Goal: Find specific page/section: Find specific page/section

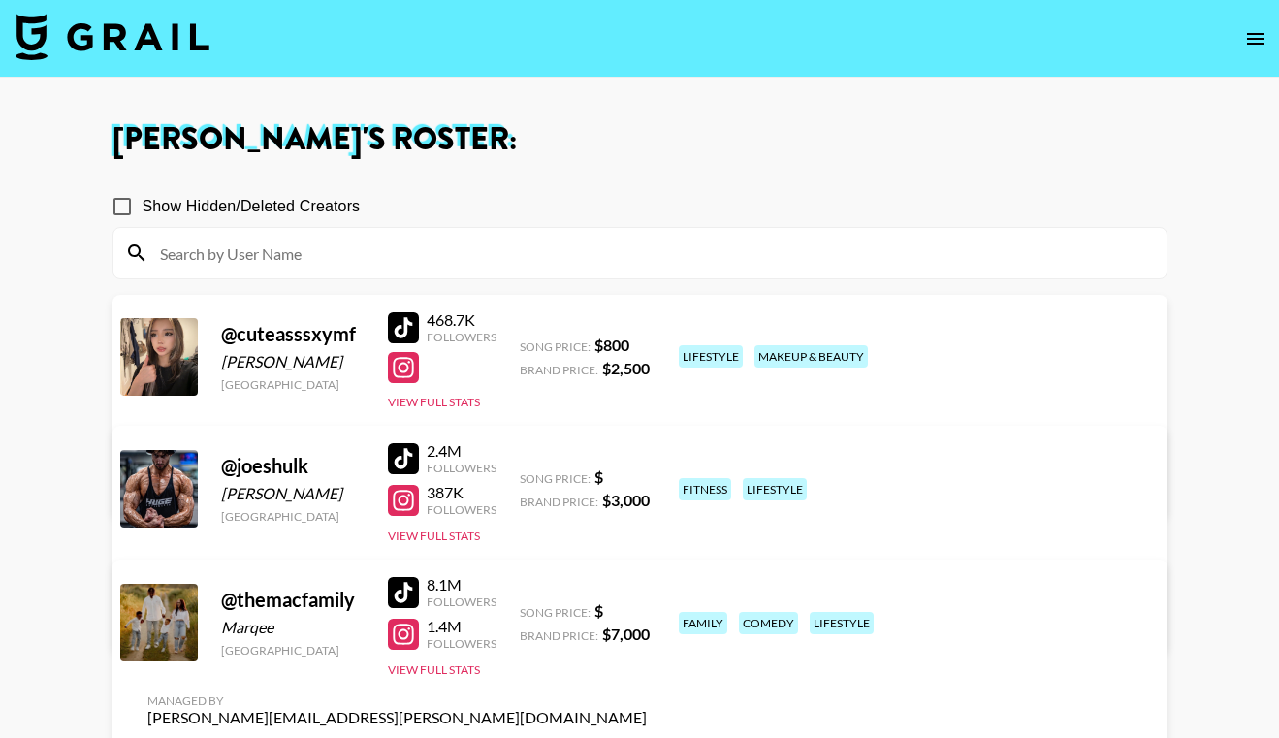
scroll to position [107, 0]
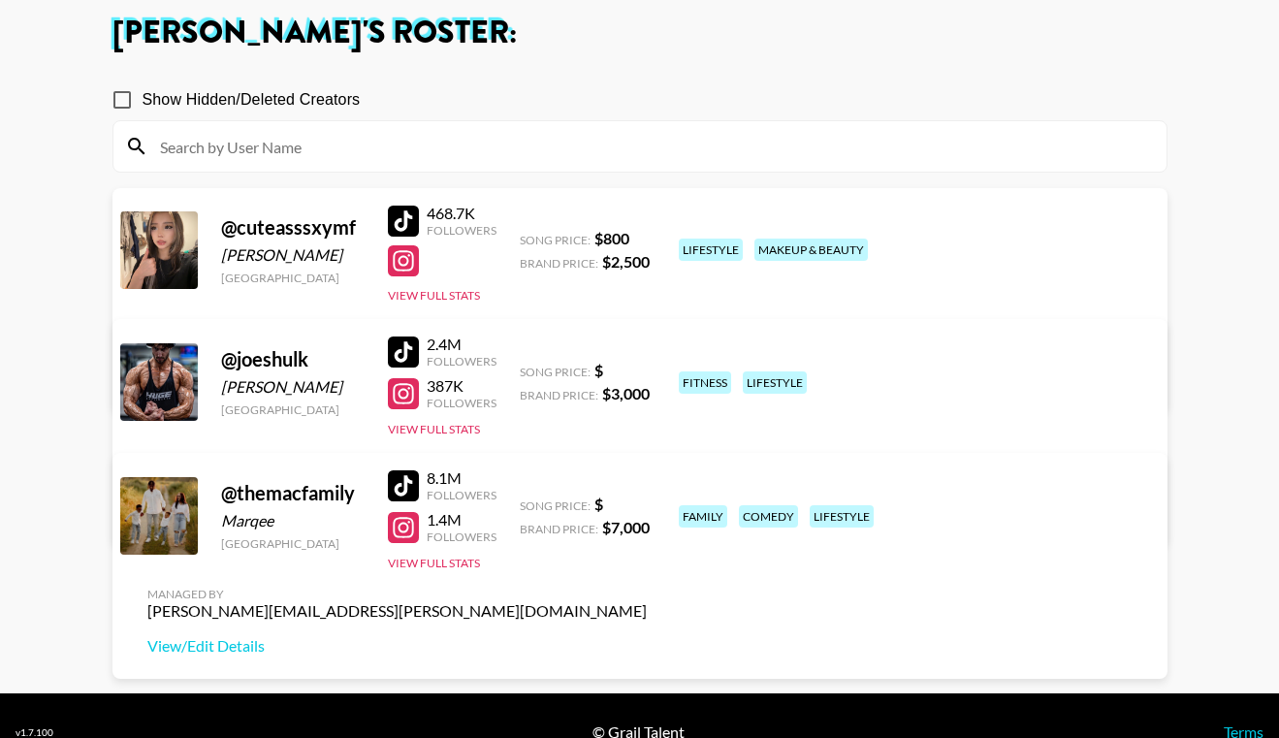
click at [647, 369] on link "View/Edit Details" at bounding box center [397, 378] width 500 height 19
click at [111, 41] on div "George Young 's Roster: Show Hidden/Deleted Creators @ cuteasssxymf Shirley Uni…" at bounding box center [640, 331] width 1086 height 629
click at [129, 31] on h1 "George Young 's Roster:" at bounding box center [640, 32] width 1055 height 31
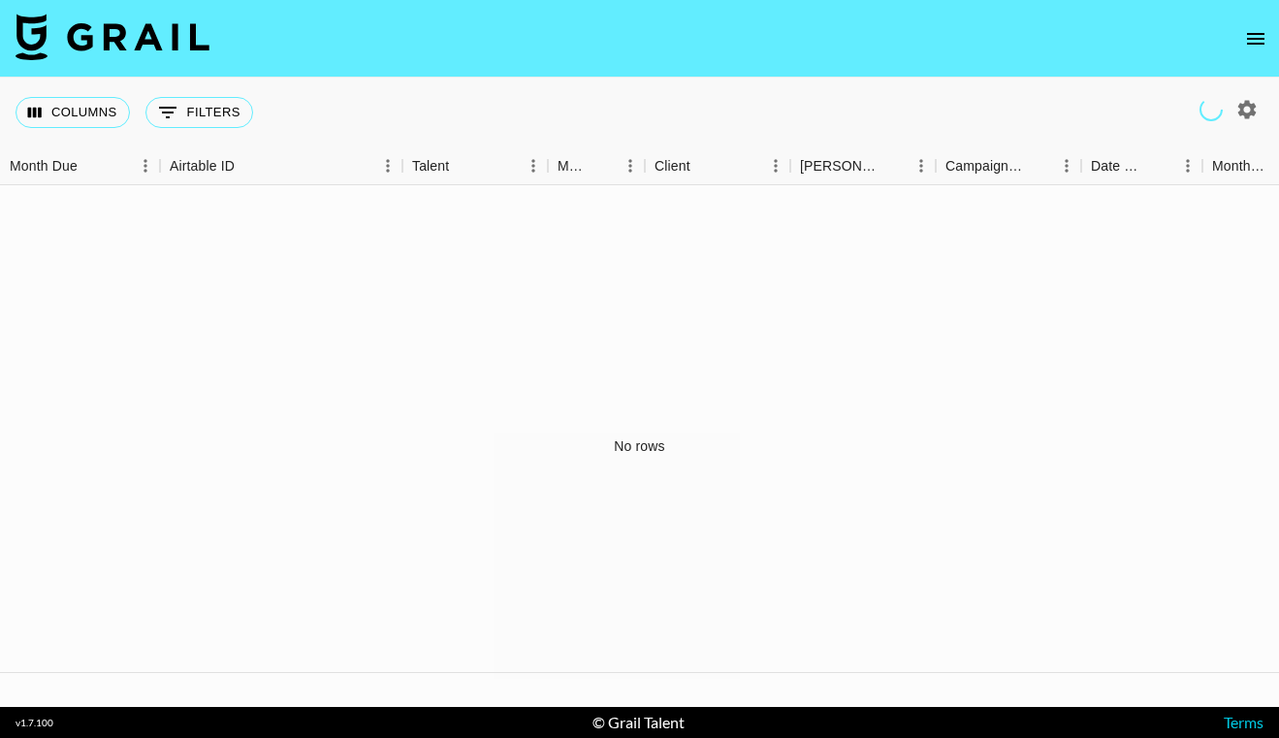
click at [153, 38] on img at bounding box center [113, 37] width 194 height 47
click at [1255, 27] on icon "open drawer" at bounding box center [1255, 38] width 23 height 23
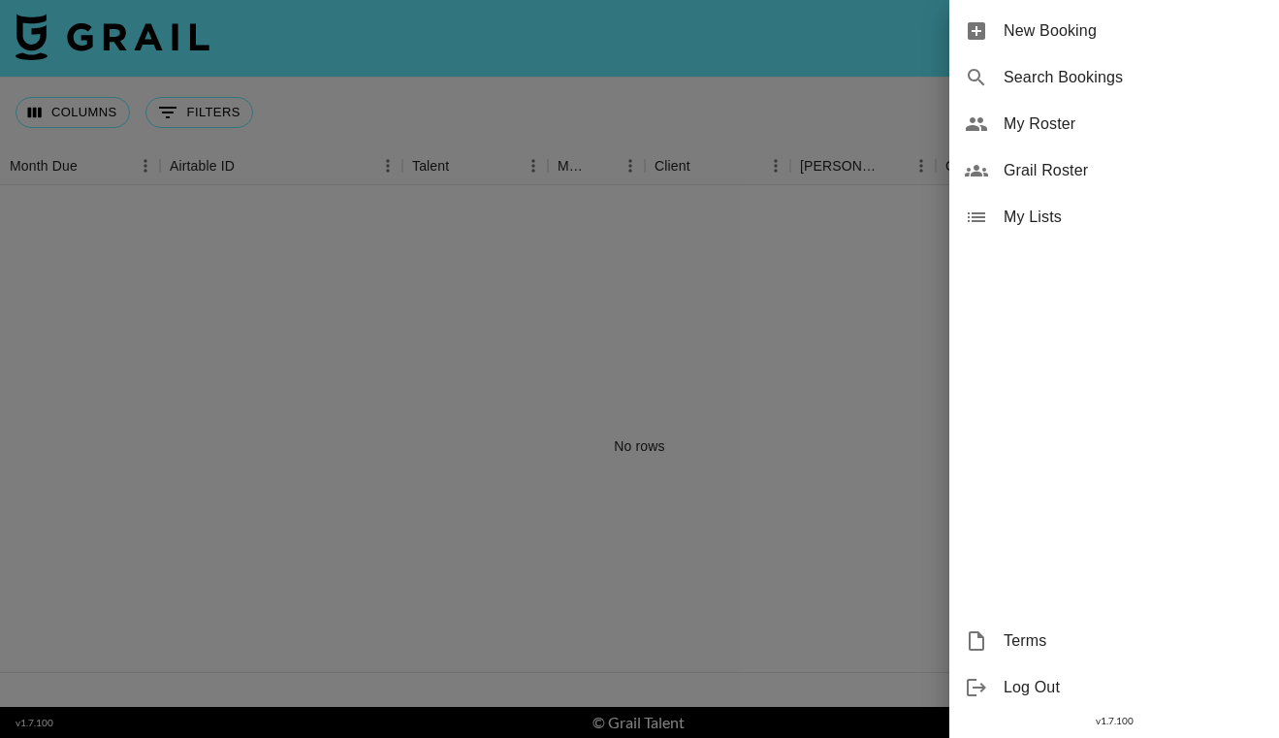
click at [1073, 200] on div "My Lists" at bounding box center [1115, 217] width 330 height 47
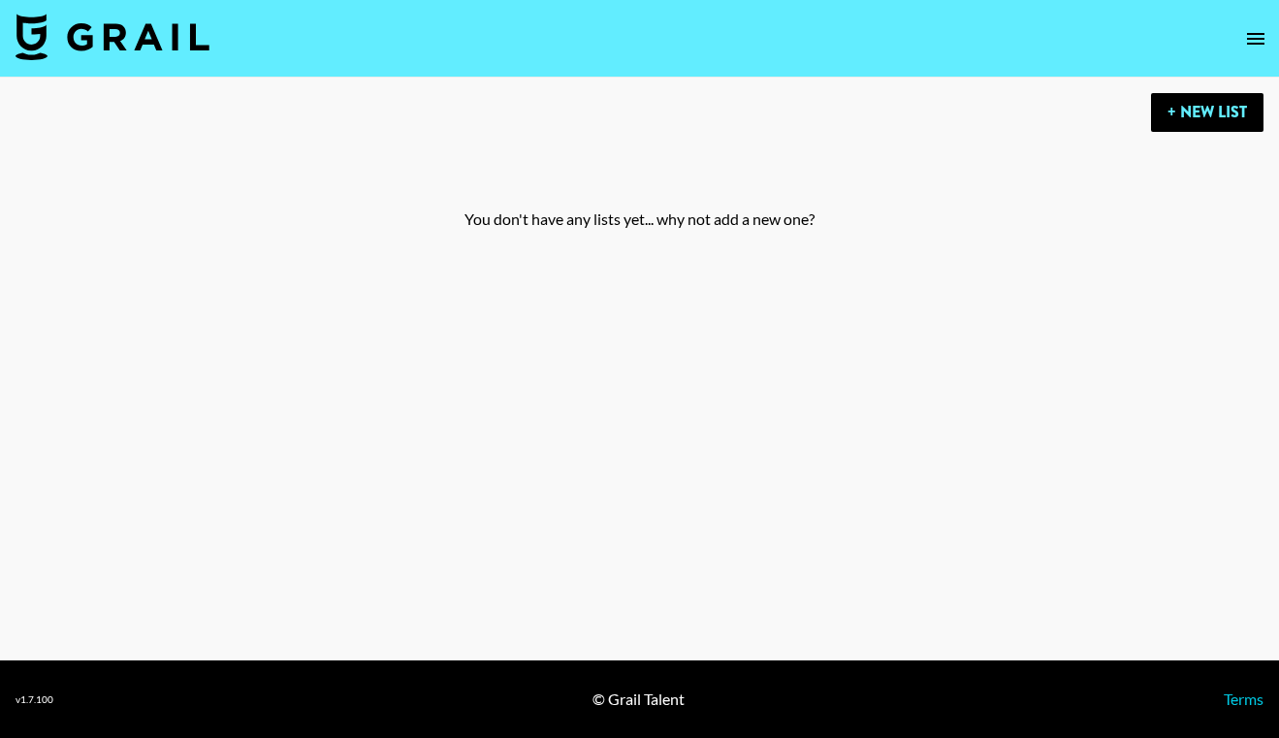
click at [73, 46] on img at bounding box center [113, 37] width 194 height 47
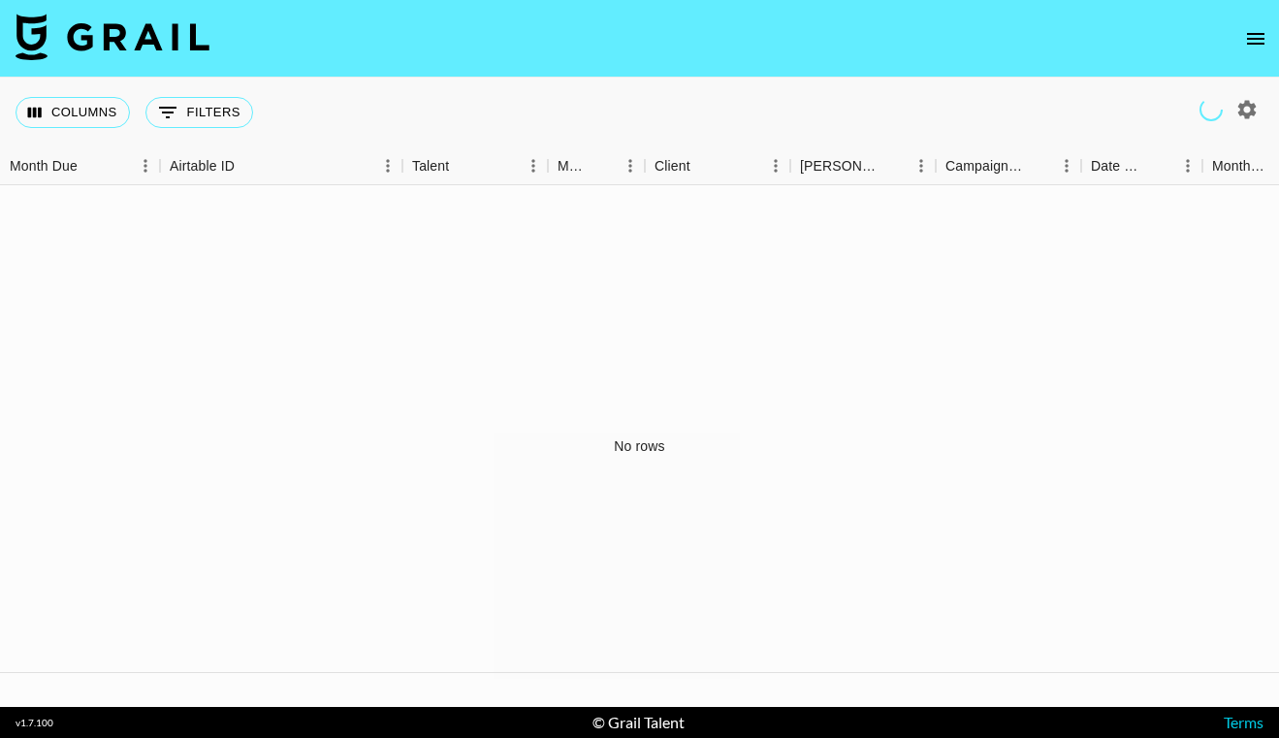
click at [20, 42] on img at bounding box center [113, 37] width 194 height 47
click at [137, 55] on img at bounding box center [113, 37] width 194 height 47
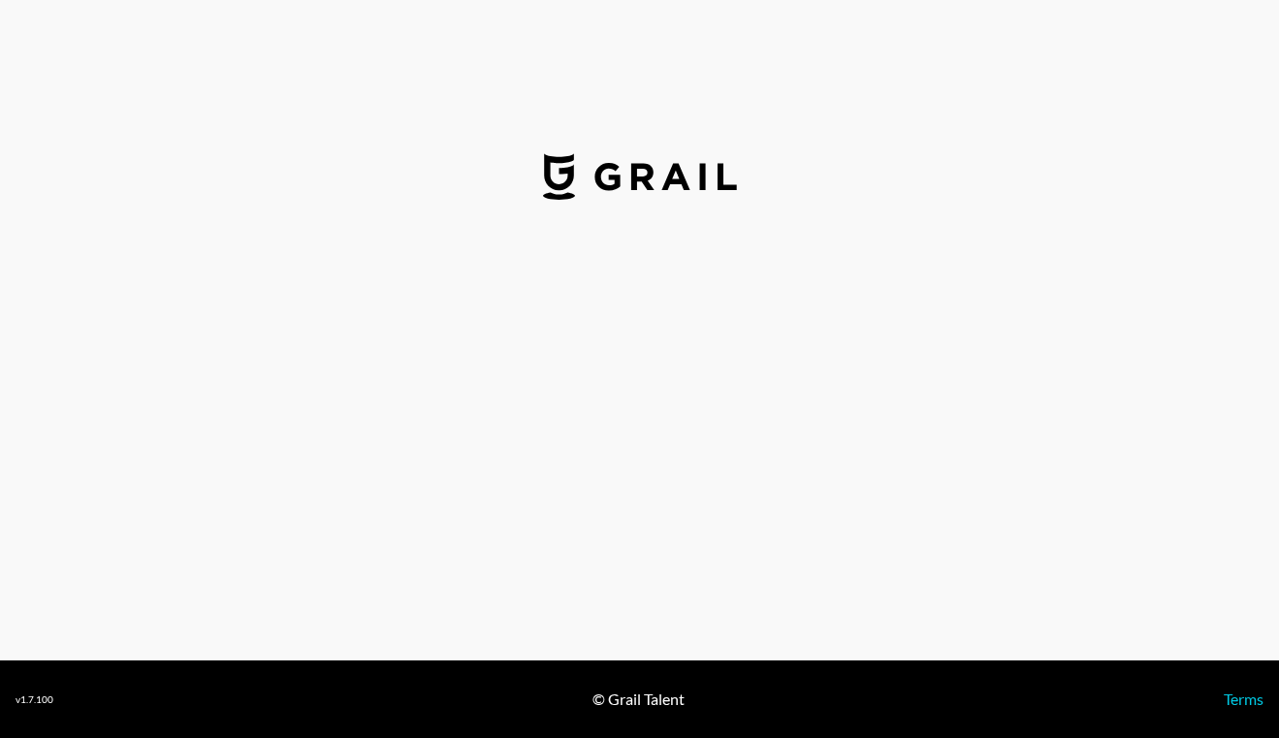
select select "USD"
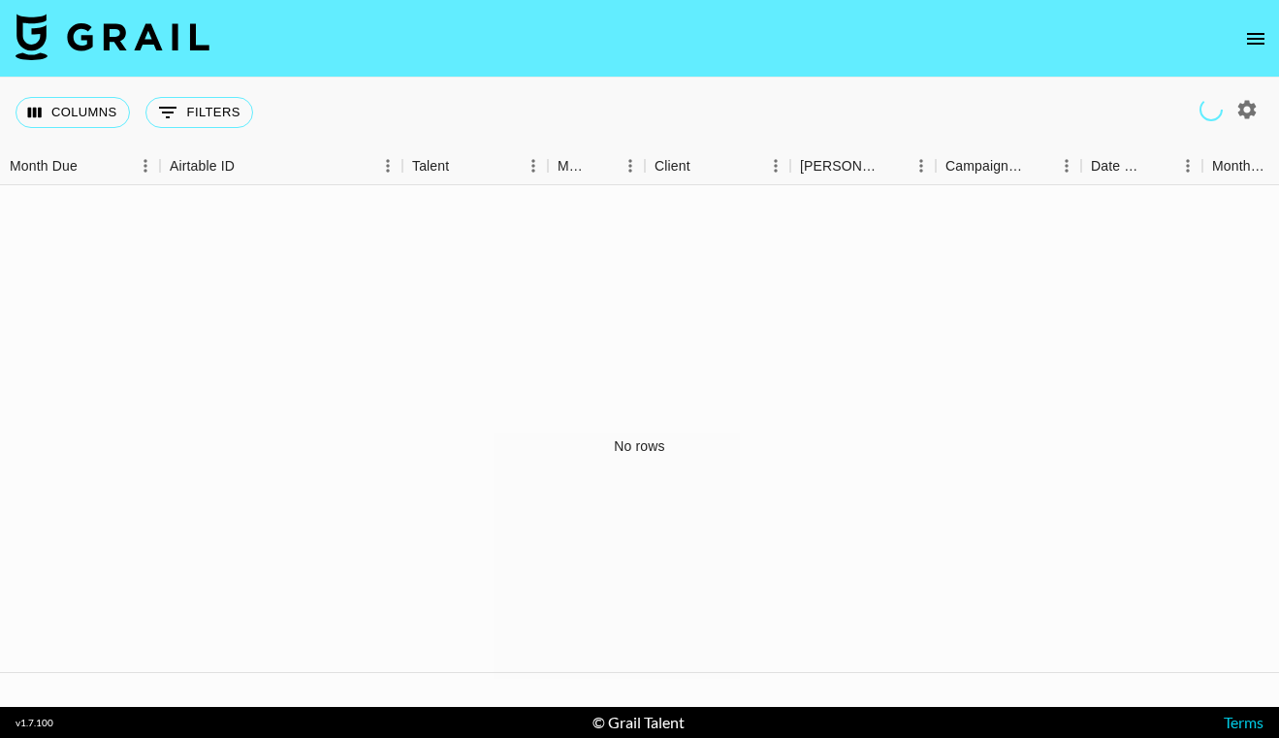
click at [112, 40] on img at bounding box center [113, 37] width 194 height 47
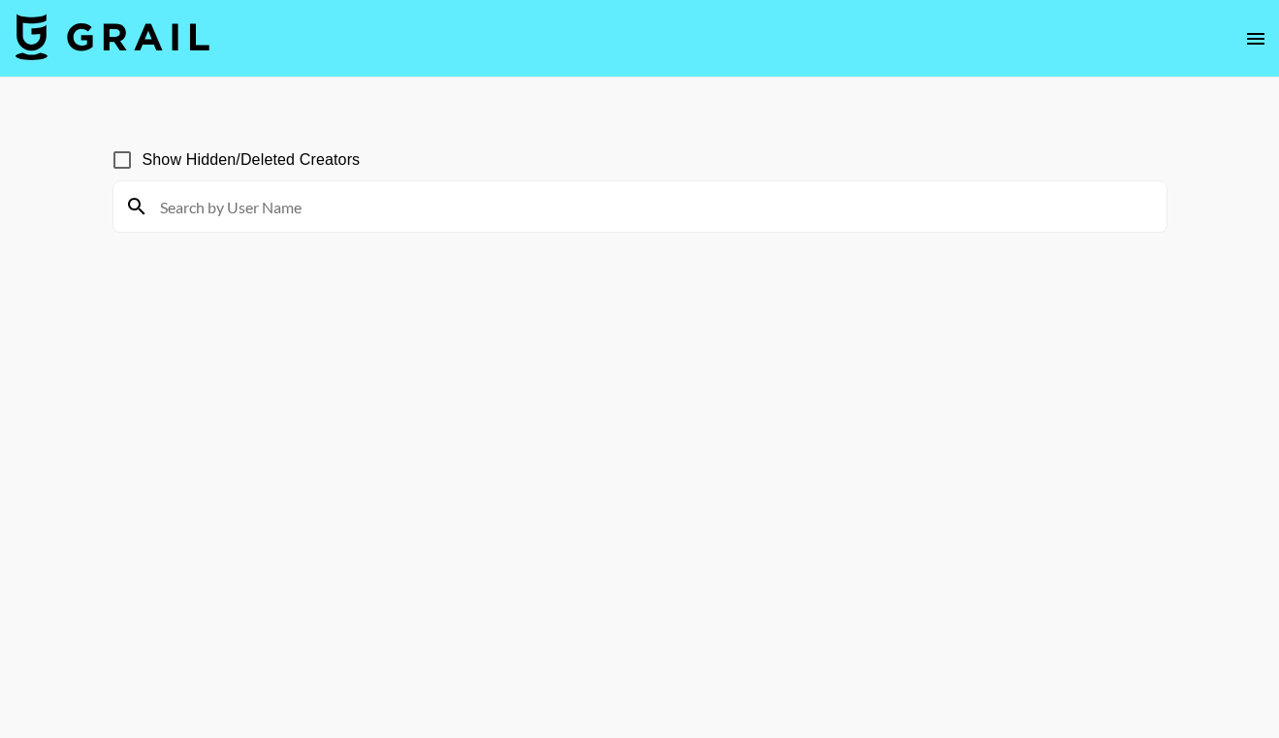
click at [642, 206] on input at bounding box center [651, 206] width 1007 height 31
click at [631, 186] on div at bounding box center [639, 206] width 1053 height 50
click at [611, 220] on input at bounding box center [651, 206] width 1007 height 31
click at [440, 214] on input at bounding box center [651, 206] width 1007 height 31
click at [111, 152] on input "Show Hidden/Deleted Creators" at bounding box center [122, 160] width 41 height 41
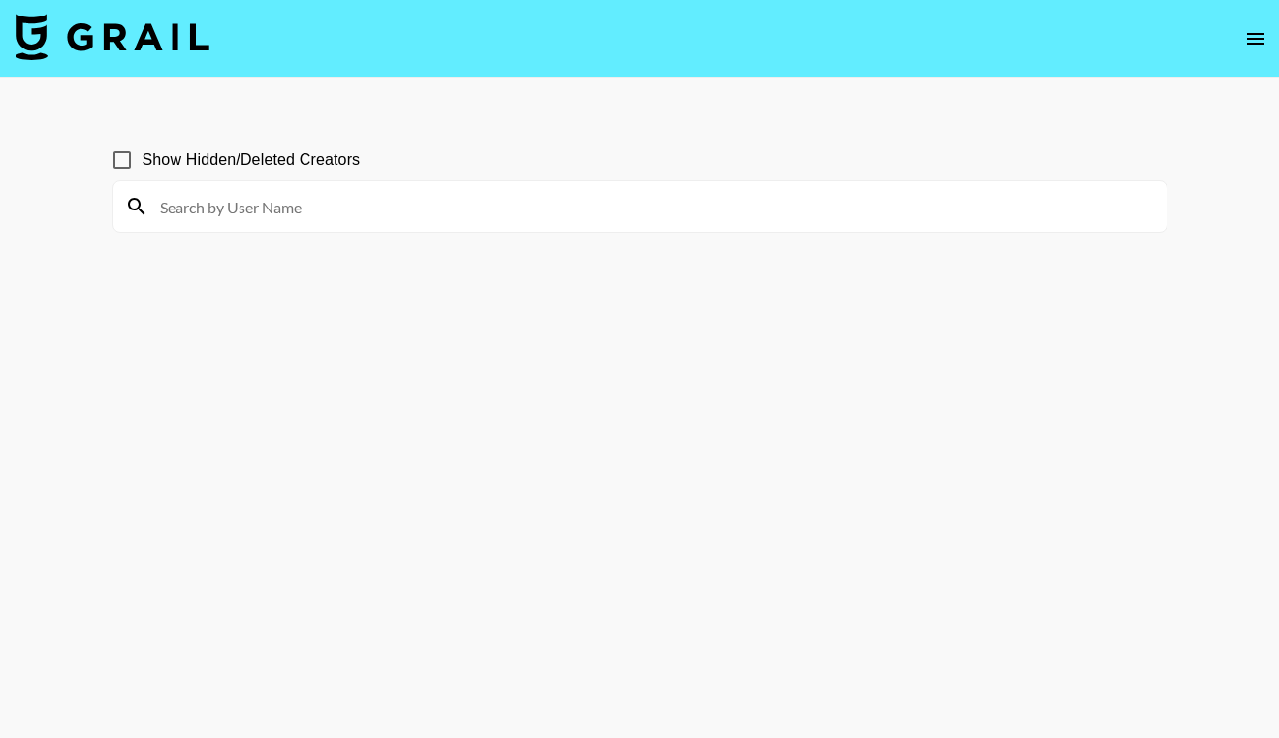
click at [121, 162] on input "Show Hidden/Deleted Creators" at bounding box center [122, 160] width 41 height 41
checkbox input "false"
click at [185, 205] on input at bounding box center [651, 206] width 1007 height 31
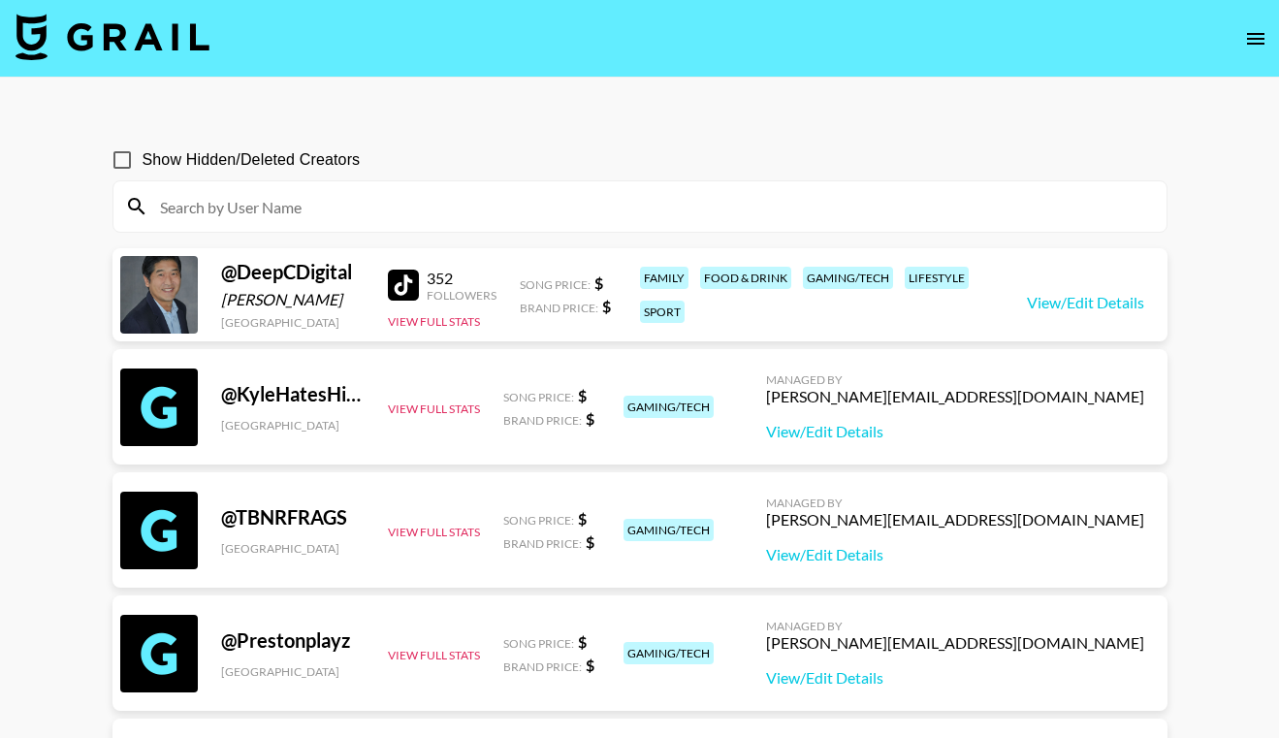
click at [215, 201] on input at bounding box center [651, 206] width 1007 height 31
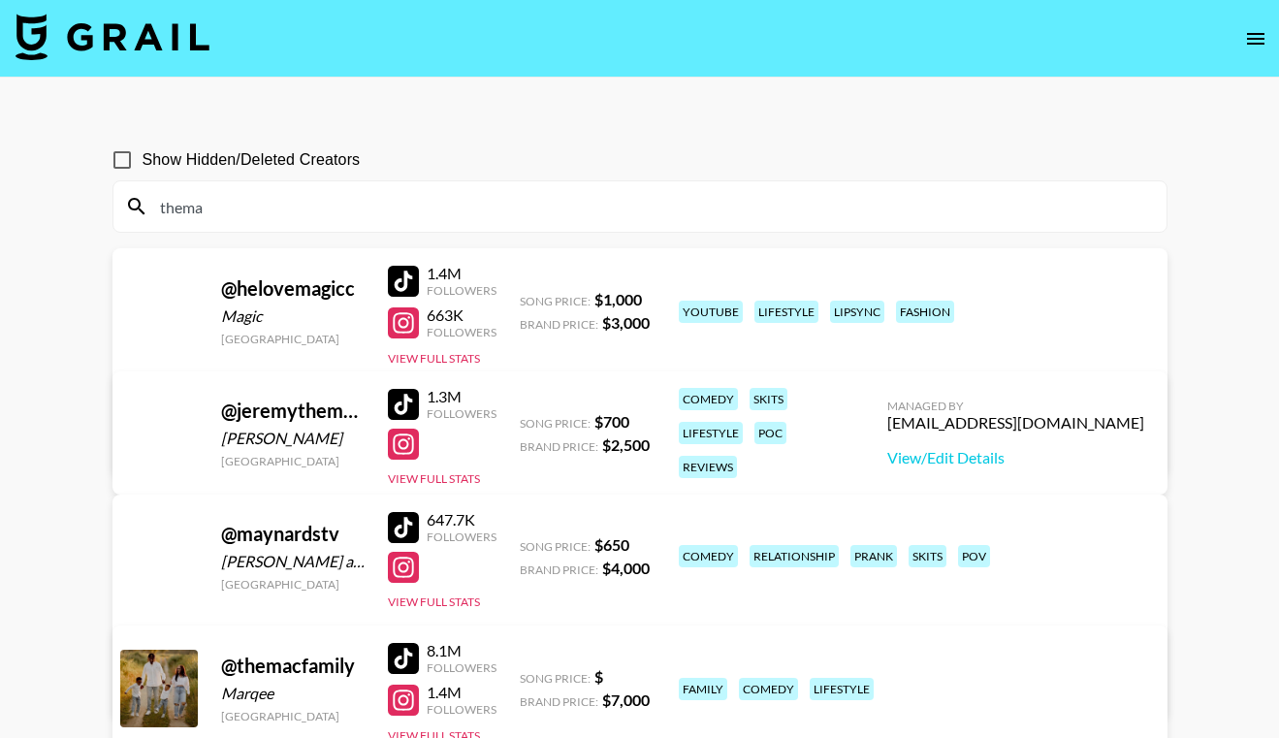
type input "themac"
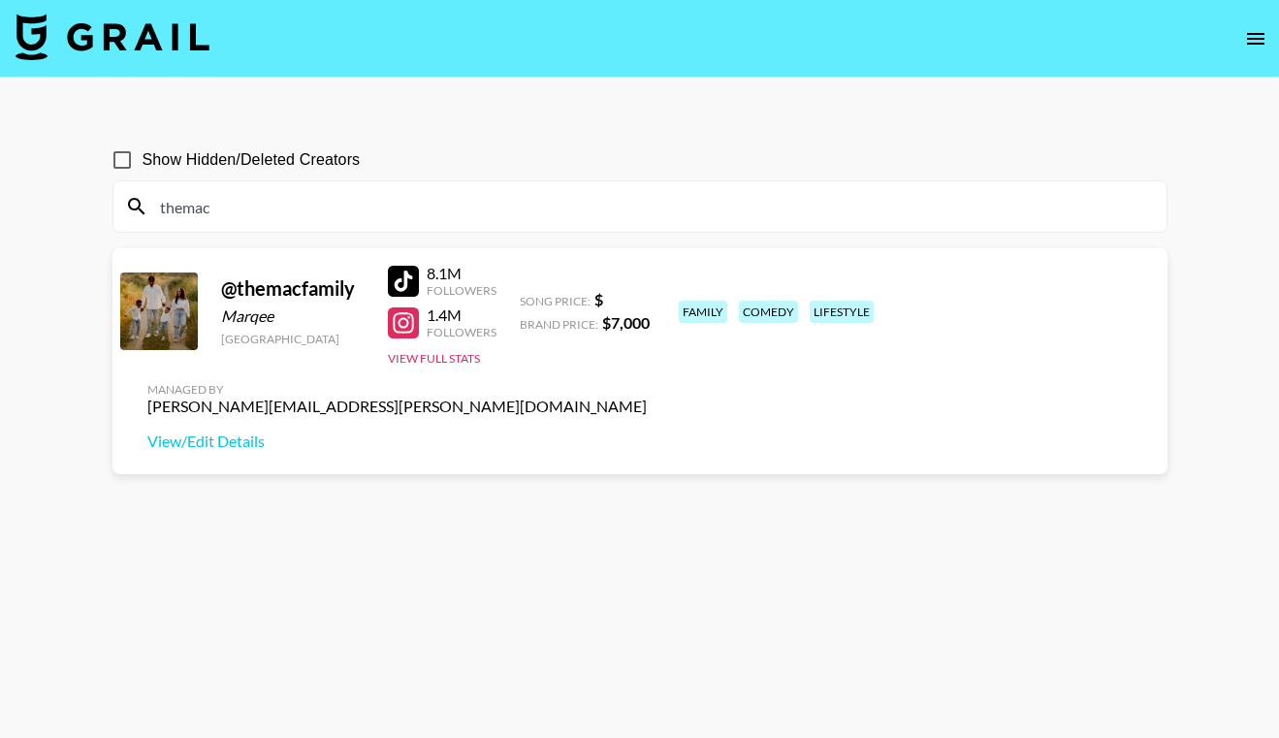
click at [236, 202] on input "themac" at bounding box center [651, 206] width 1007 height 31
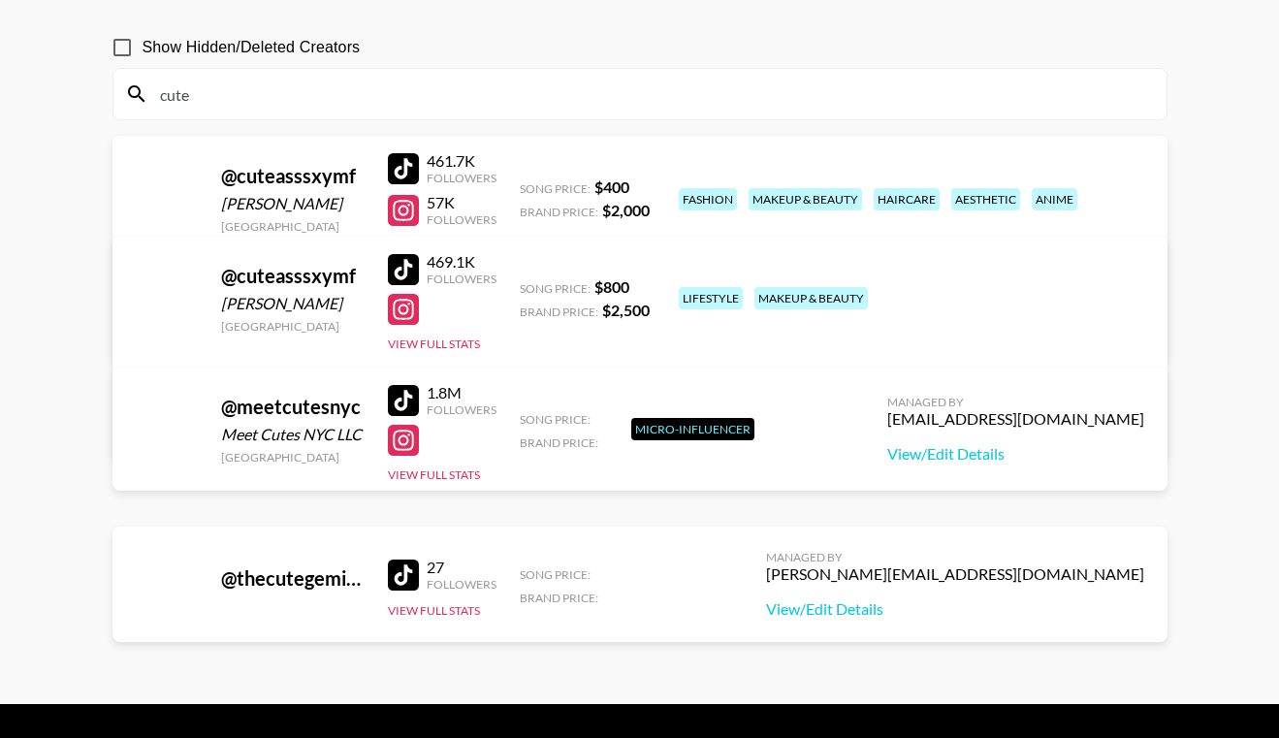
scroll to position [91, 0]
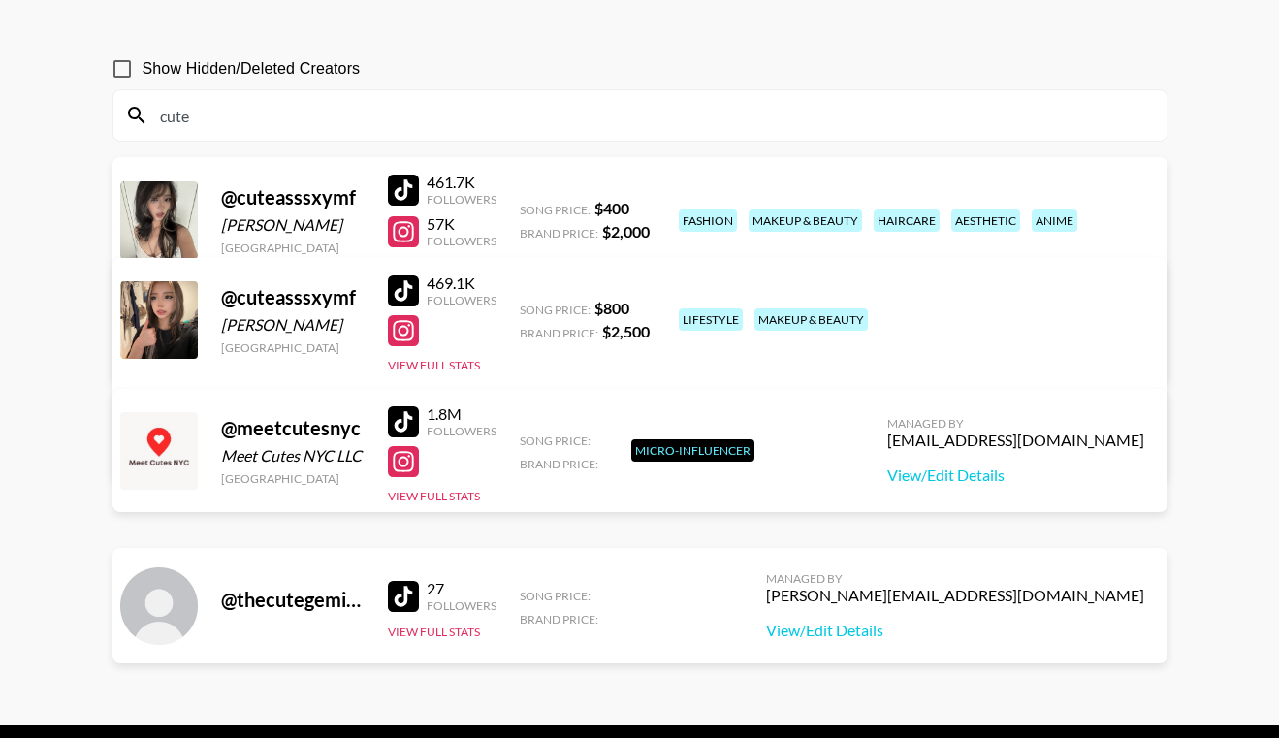
type input "cute"
click at [322, 603] on div "@ thecutegeminme" at bounding box center [293, 600] width 144 height 24
click at [322, 596] on div "@ thecutegeminme" at bounding box center [293, 600] width 144 height 24
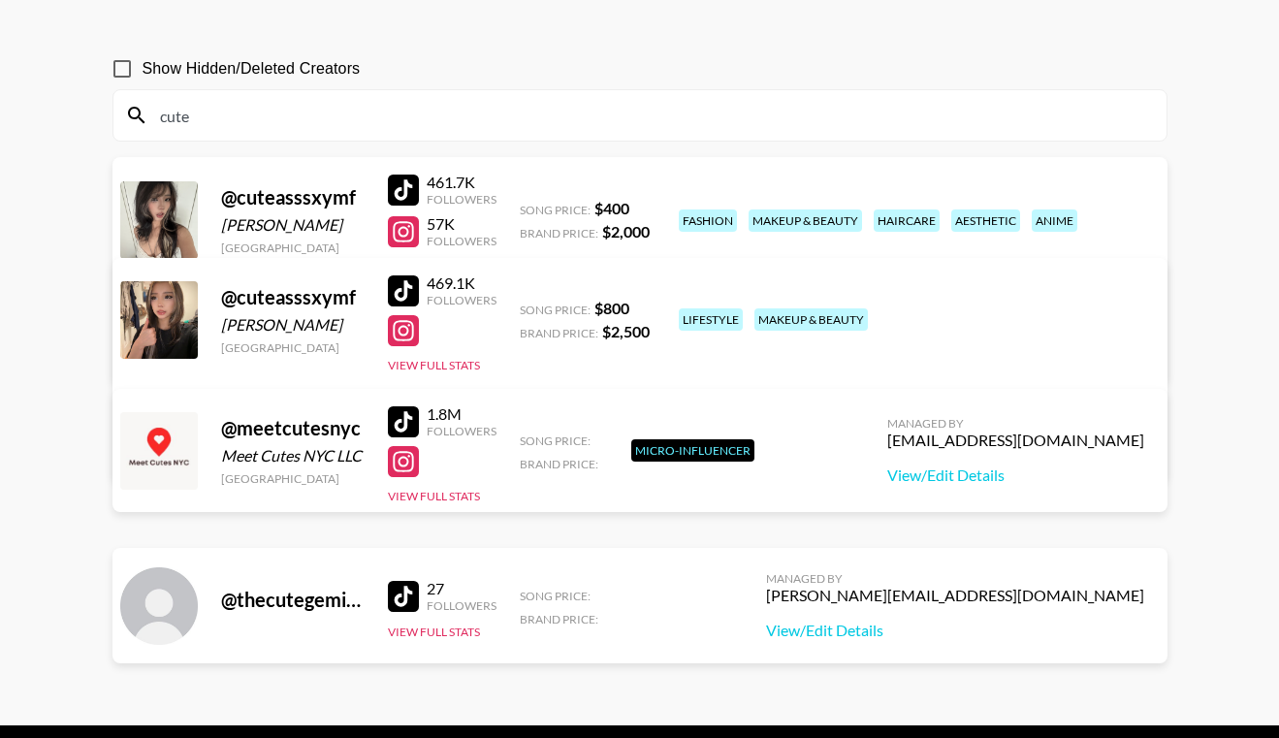
click at [322, 596] on div "@ thecutegeminme" at bounding box center [293, 600] width 144 height 24
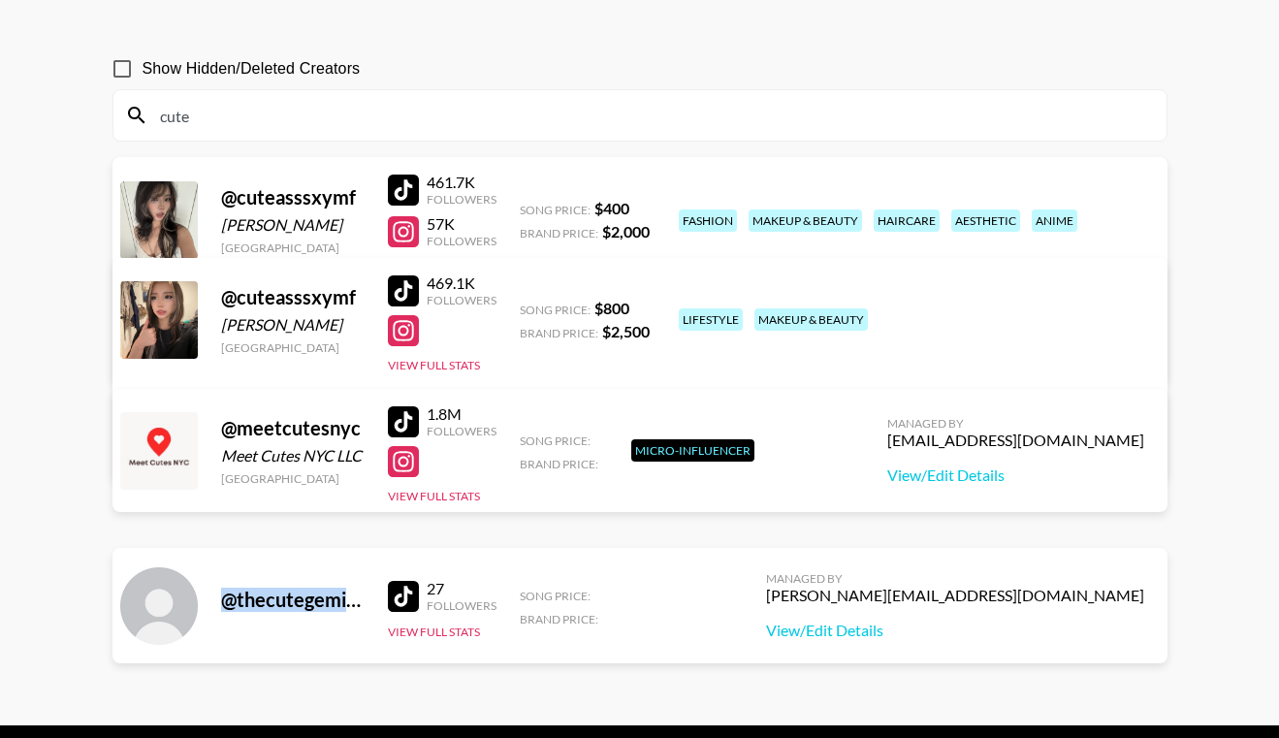
click at [308, 605] on div "@ thecutegeminme" at bounding box center [293, 600] width 144 height 24
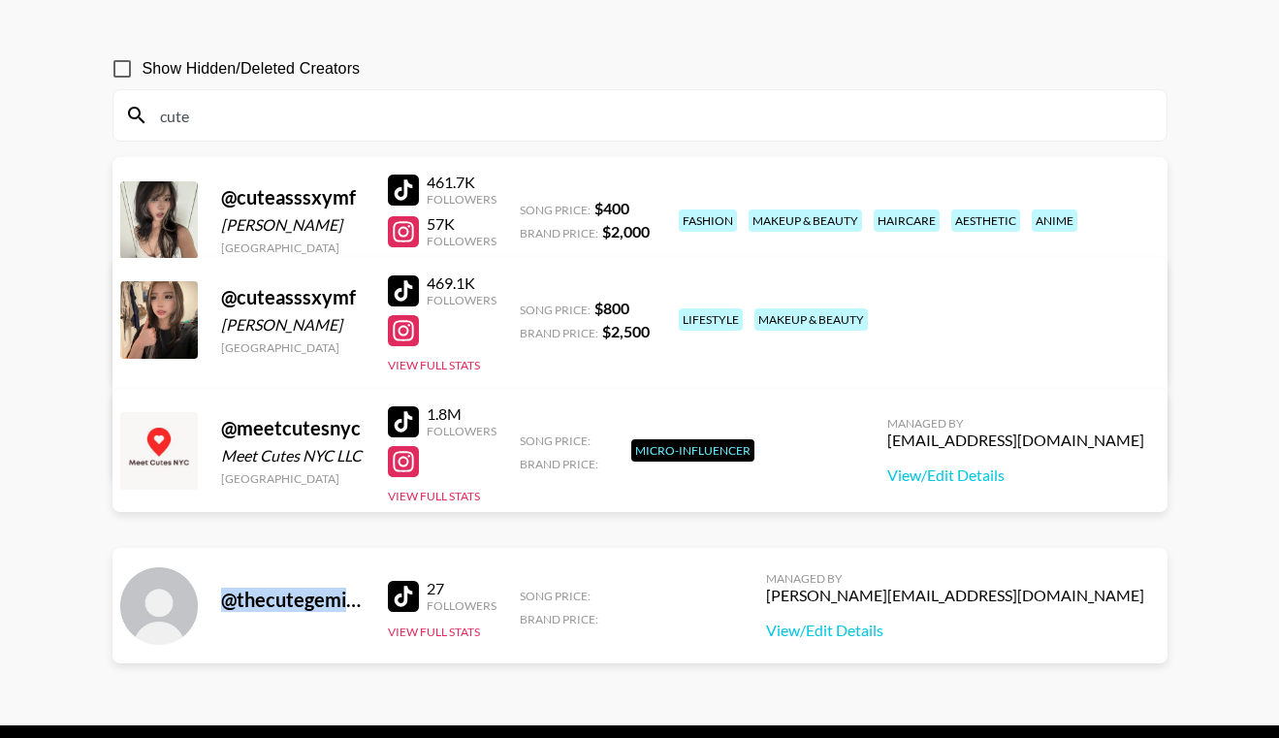
click at [308, 605] on div "@ thecutegeminme" at bounding box center [293, 600] width 144 height 24
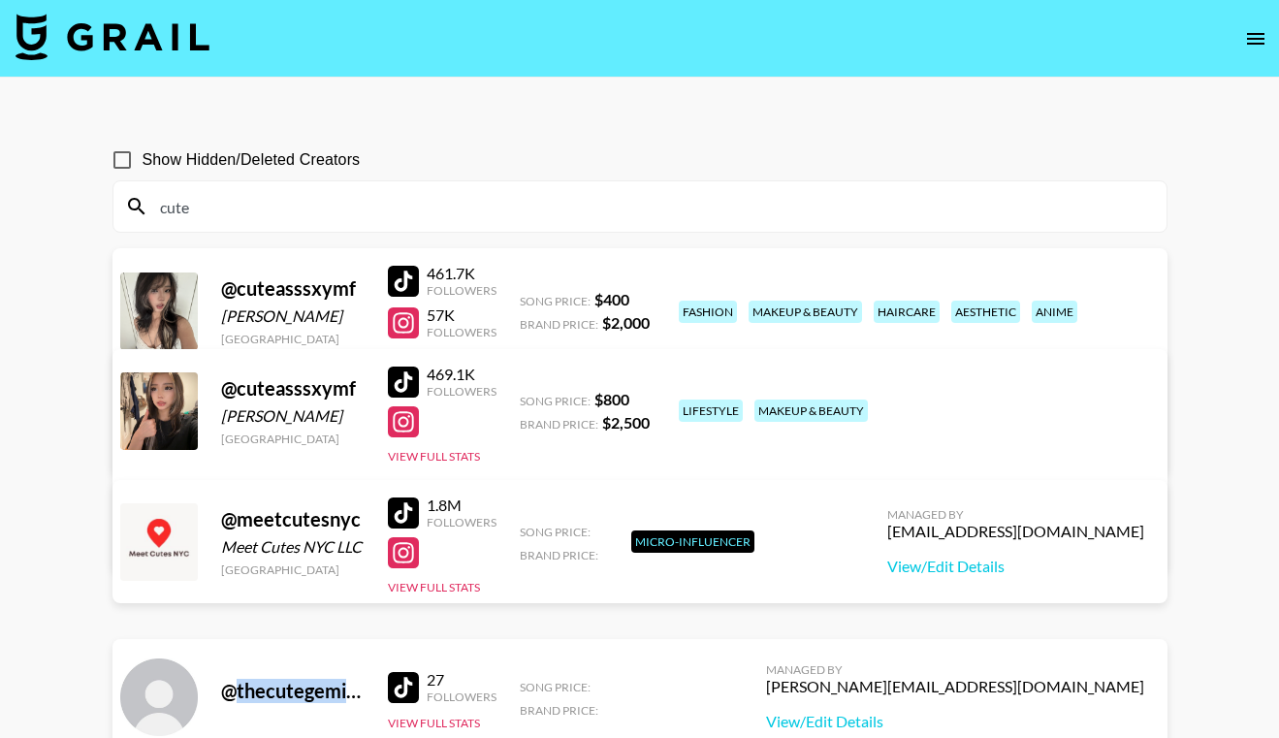
click at [301, 181] on div "cute" at bounding box center [639, 206] width 1053 height 50
click at [300, 194] on input "cute" at bounding box center [651, 206] width 1007 height 31
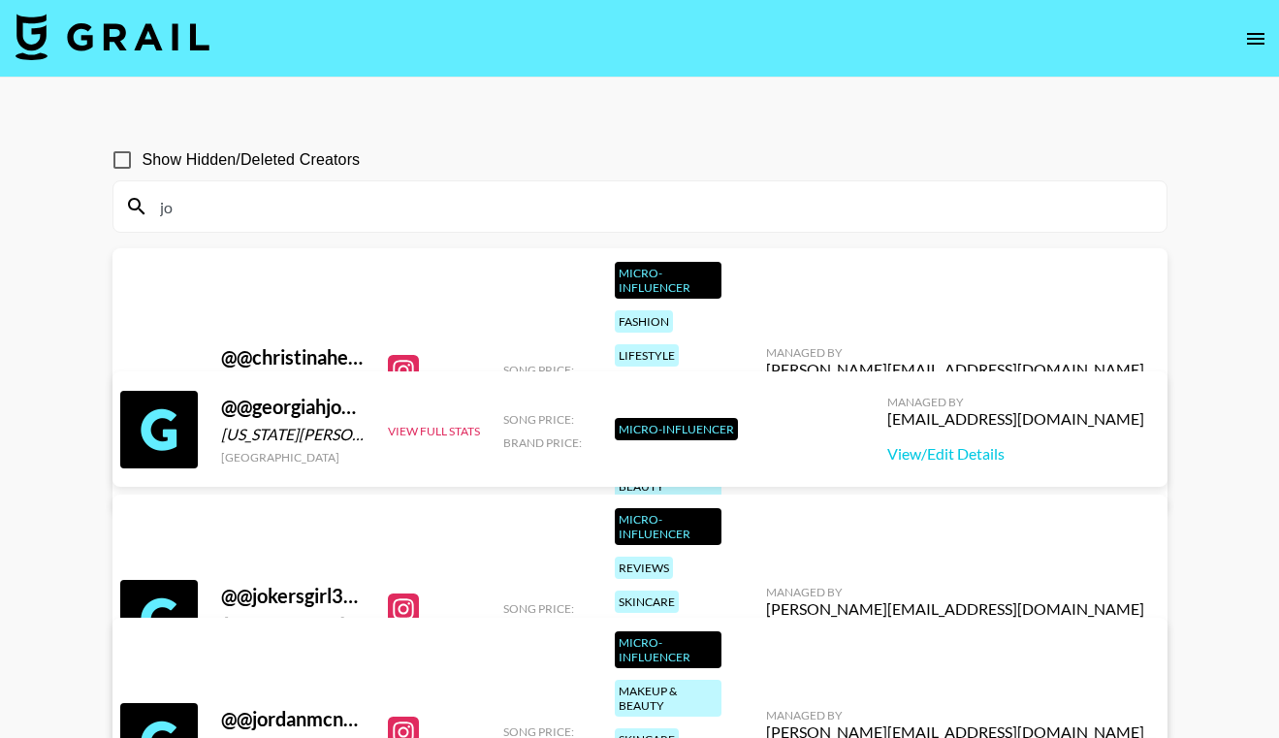
type input "j"
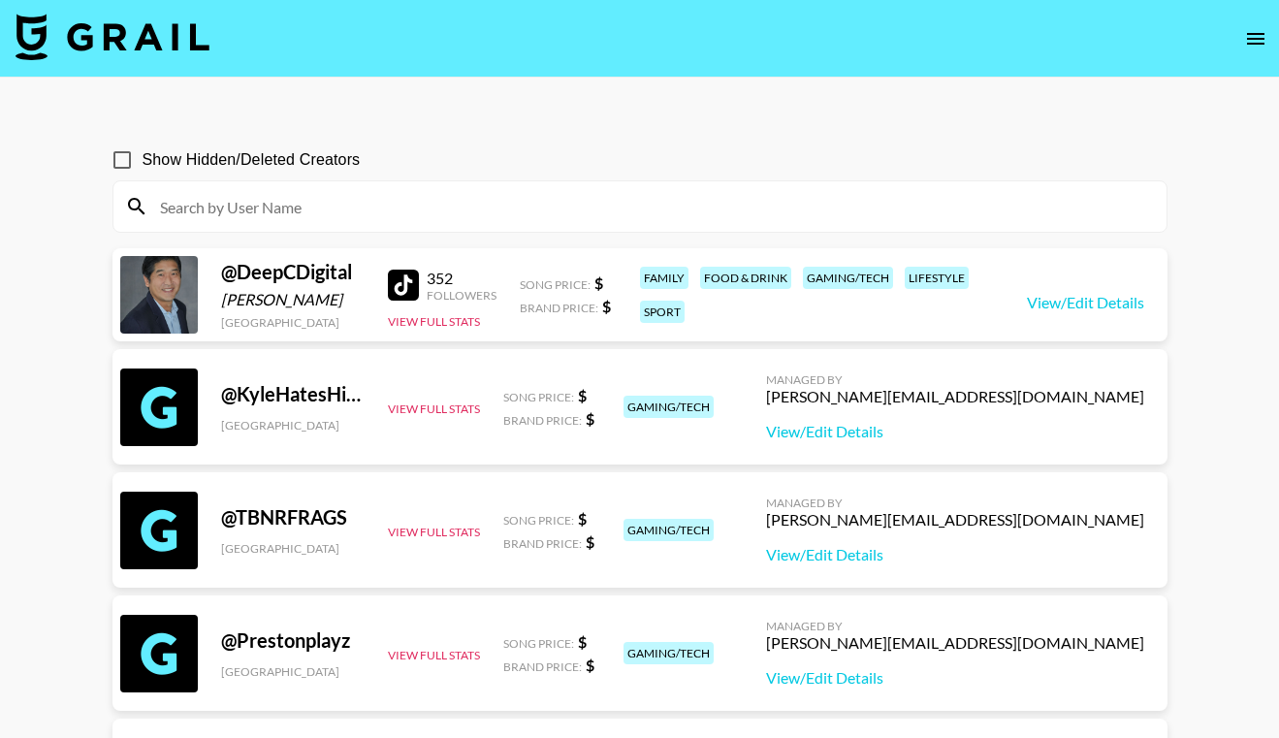
click at [201, 205] on input at bounding box center [651, 206] width 1007 height 31
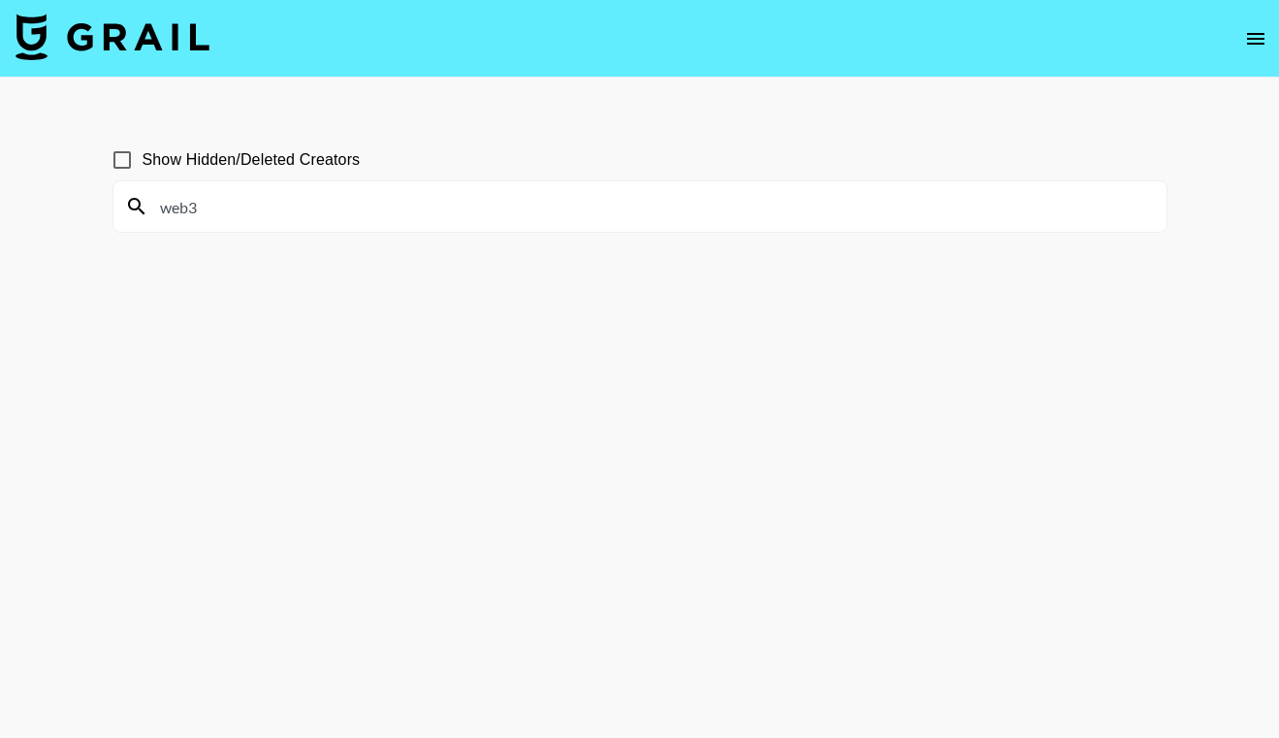
scroll to position [1, 0]
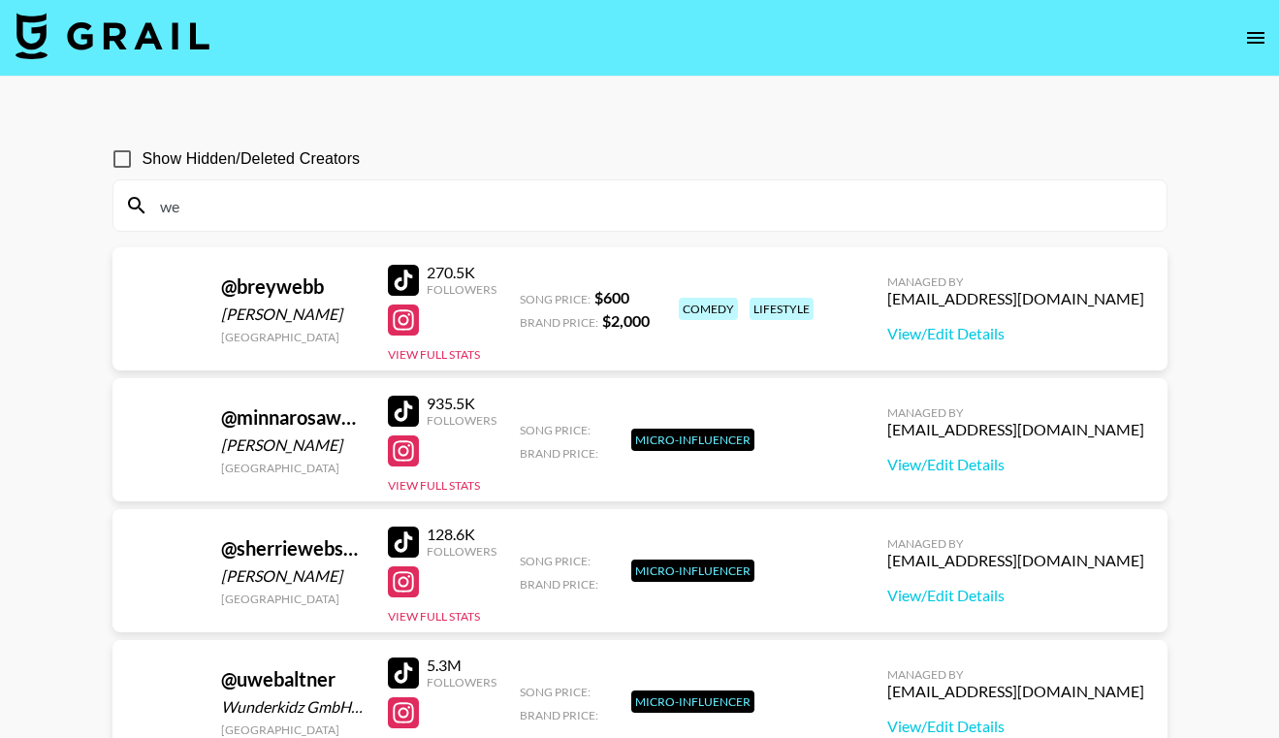
type input "w"
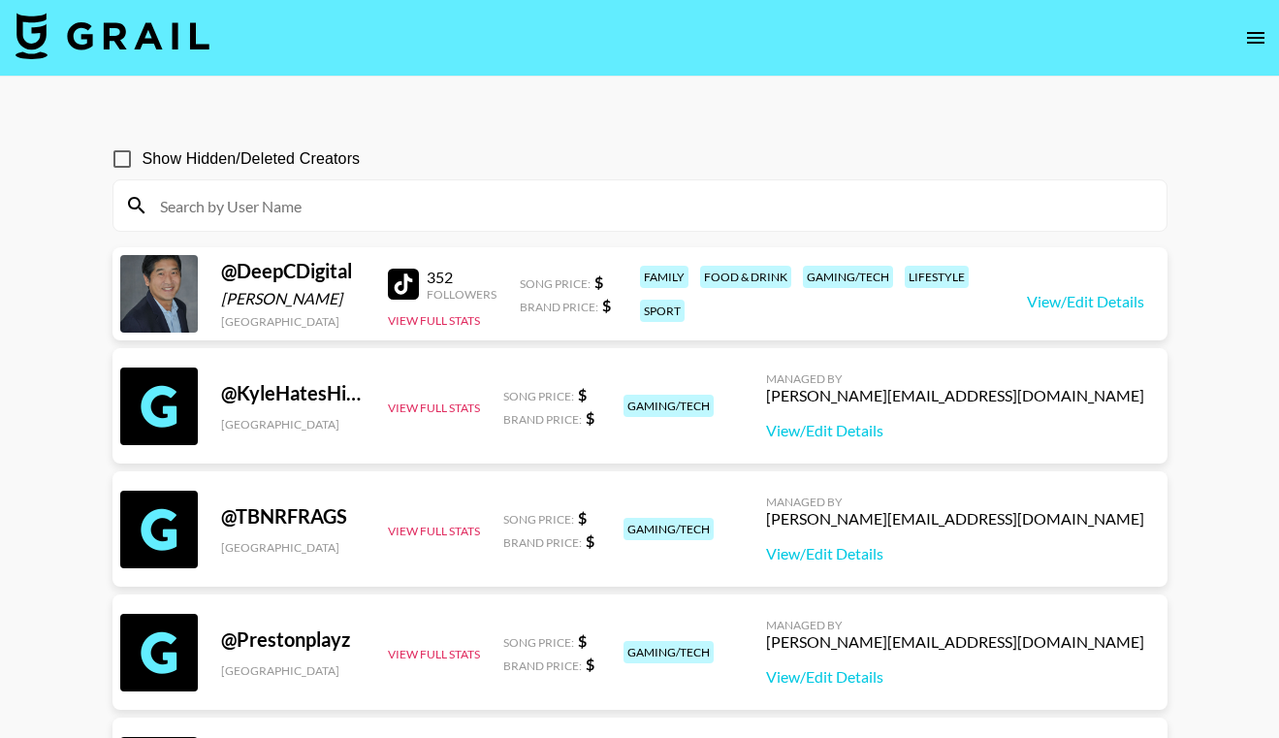
click at [75, 26] on img at bounding box center [113, 36] width 194 height 47
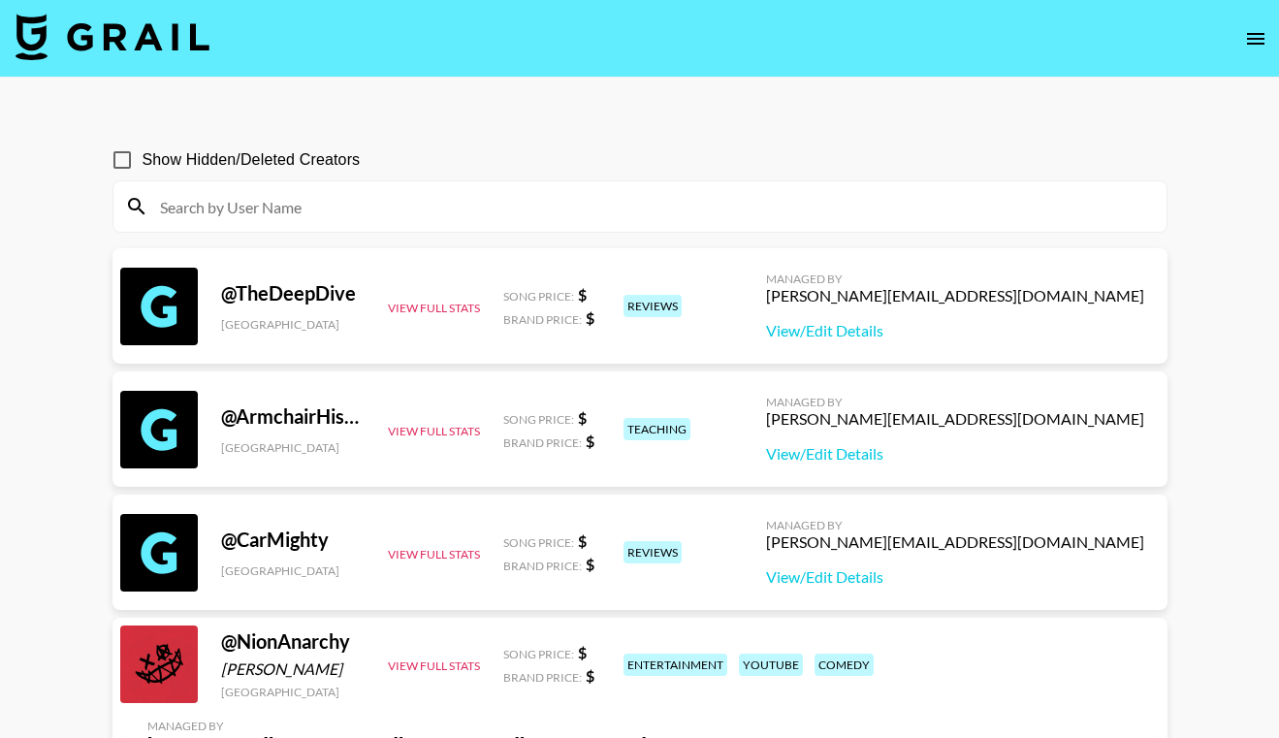
scroll to position [1, 0]
